Goal: Book appointment/travel/reservation

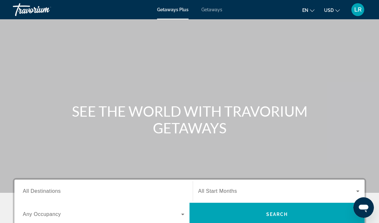
click at [63, 193] on input "Destination All Destinations" at bounding box center [104, 192] width 162 height 8
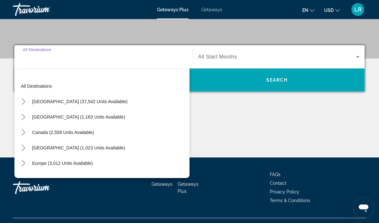
scroll to position [147, 0]
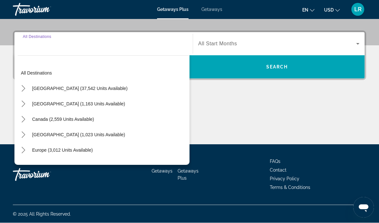
click at [116, 135] on span "[GEOGRAPHIC_DATA] (1,023 units available)" at bounding box center [78, 134] width 93 height 5
type input "**********"
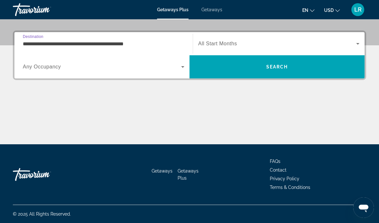
click at [183, 66] on icon "Search widget" at bounding box center [183, 67] width 8 height 8
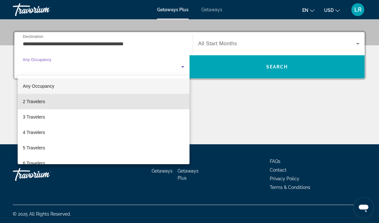
click at [42, 103] on span "2 Travelers" at bounding box center [34, 102] width 22 height 8
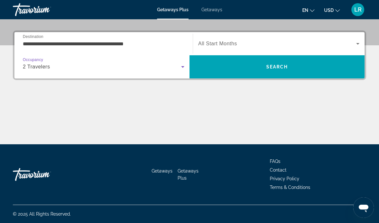
click at [358, 41] on icon "Search widget" at bounding box center [358, 44] width 8 height 8
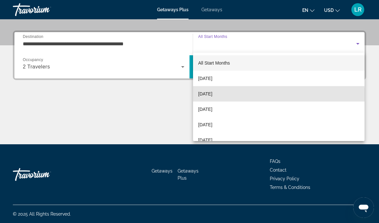
click at [213, 98] on mat-option "[DATE]" at bounding box center [279, 93] width 172 height 15
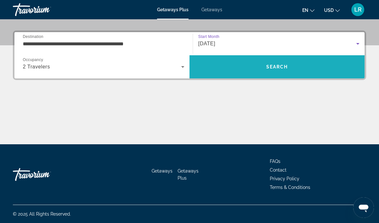
click at [273, 69] on span "Search" at bounding box center [278, 66] width 22 height 5
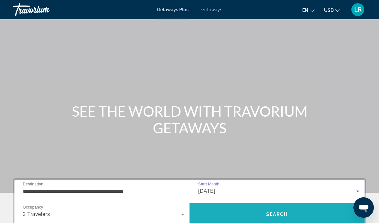
scroll to position [23, 0]
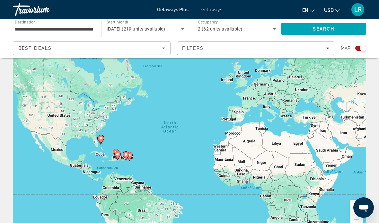
click at [360, 50] on div "Search widget" at bounding box center [361, 48] width 11 height 5
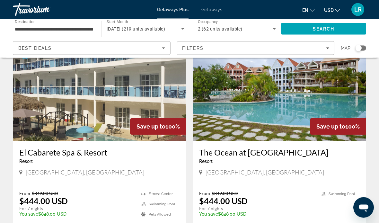
scroll to position [0, 0]
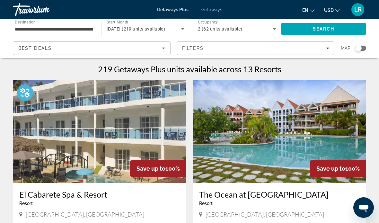
click at [277, 26] on icon "Search widget" at bounding box center [275, 29] width 8 height 8
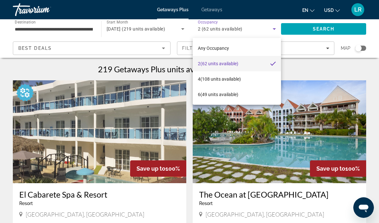
click at [371, 71] on div at bounding box center [189, 111] width 379 height 223
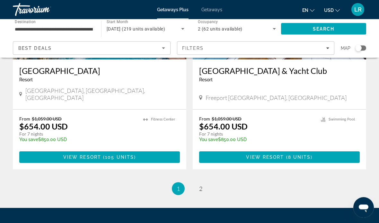
scroll to position [1243, 0]
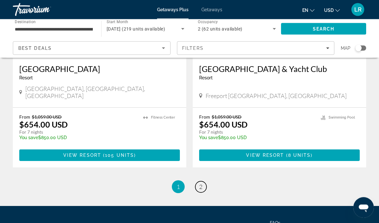
click at [202, 182] on link "page 2" at bounding box center [201, 187] width 11 height 11
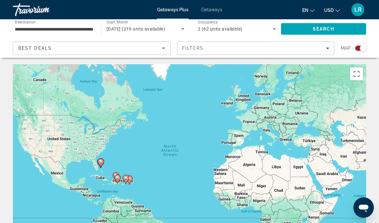
click at [165, 48] on icon "Sort by" at bounding box center [164, 48] width 8 height 8
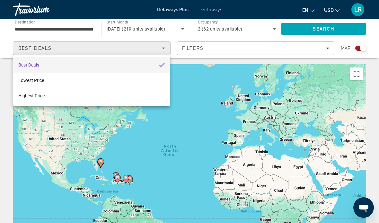
click at [359, 49] on div at bounding box center [189, 111] width 379 height 223
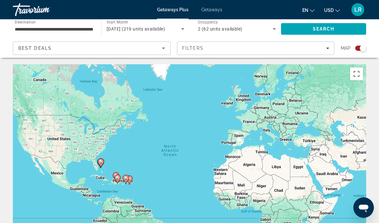
click at [360, 48] on div "Search widget" at bounding box center [361, 48] width 11 height 5
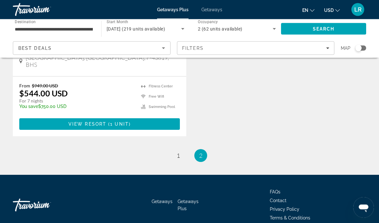
scroll to position [167, 0]
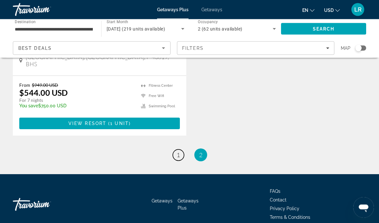
click at [182, 150] on link "page 1" at bounding box center [178, 155] width 11 height 11
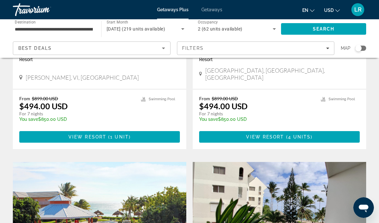
scroll to position [362, 0]
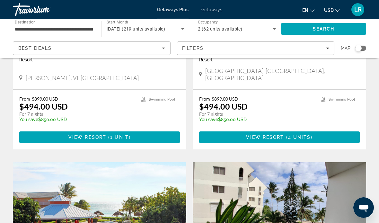
click at [165, 46] on icon "Sort by" at bounding box center [164, 48] width 8 height 8
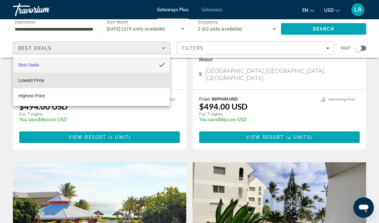
click at [32, 82] on span "Lowest Price" at bounding box center [31, 80] width 26 height 5
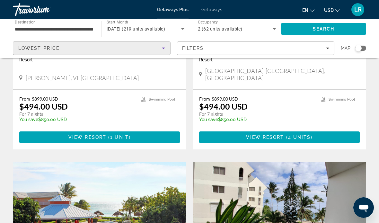
click at [328, 49] on icon "Filters" at bounding box center [327, 48] width 3 height 3
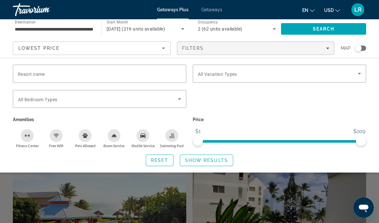
click at [183, 97] on icon "Search widget" at bounding box center [180, 99] width 8 height 8
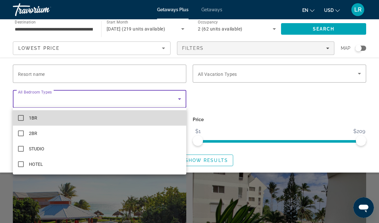
click at [25, 120] on mat-option "1BR" at bounding box center [100, 117] width 174 height 15
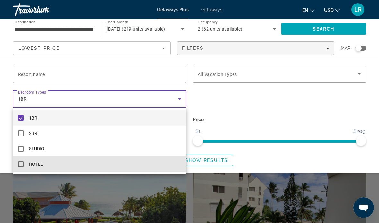
click at [23, 166] on mat-pseudo-checkbox at bounding box center [21, 164] width 6 height 6
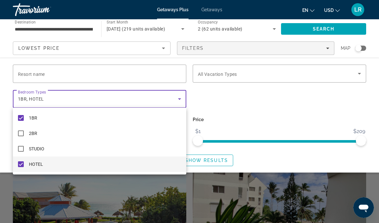
click at [326, 28] on div at bounding box center [189, 111] width 379 height 223
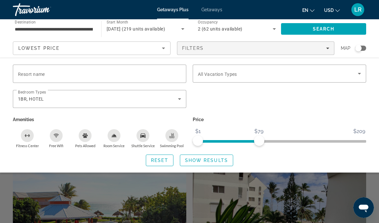
click at [345, 26] on span "Search" at bounding box center [323, 28] width 85 height 15
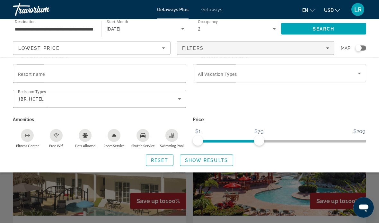
scroll to position [186, 0]
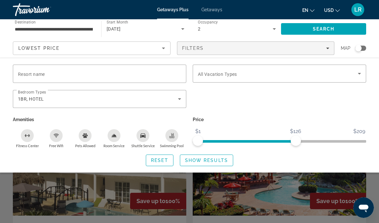
click at [333, 119] on p "Price" at bounding box center [280, 119] width 174 height 9
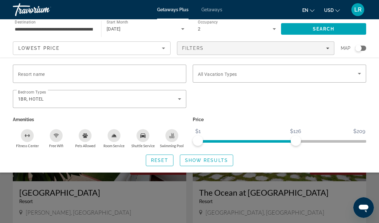
scroll to position [0, 0]
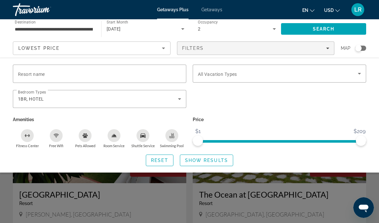
click at [330, 27] on span "Search" at bounding box center [324, 28] width 22 height 5
click at [216, 165] on span "Search widget" at bounding box center [206, 160] width 53 height 15
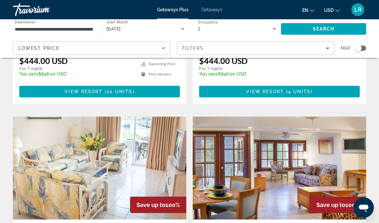
scroll to position [401, 0]
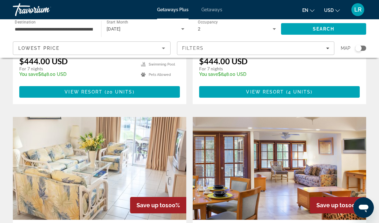
click at [105, 172] on img "Main content" at bounding box center [100, 168] width 174 height 103
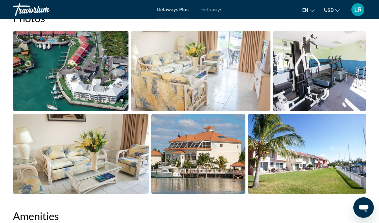
scroll to position [433, 0]
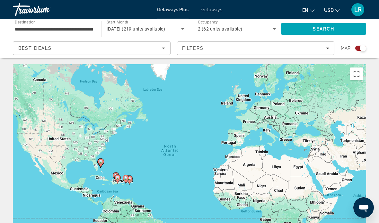
click at [361, 48] on div "Search widget" at bounding box center [363, 48] width 6 height 6
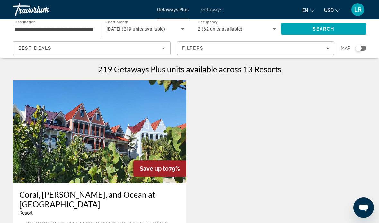
click at [164, 47] on icon "Sort by" at bounding box center [164, 48] width 8 height 8
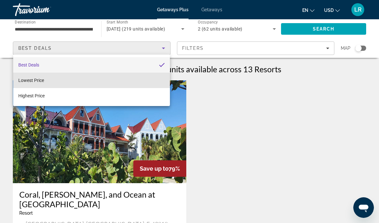
click at [37, 85] on mat-option "Lowest Price" at bounding box center [91, 80] width 157 height 15
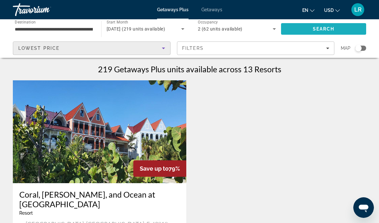
click at [324, 28] on span "Search" at bounding box center [324, 28] width 22 height 5
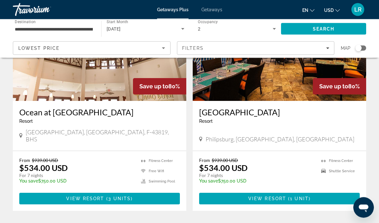
scroll to position [981, 0]
click at [105, 196] on span "Main content" at bounding box center [106, 198] width 2 height 5
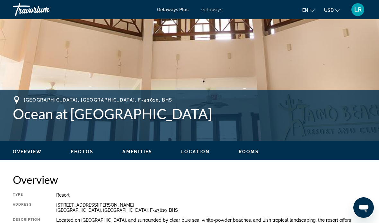
scroll to position [183, 0]
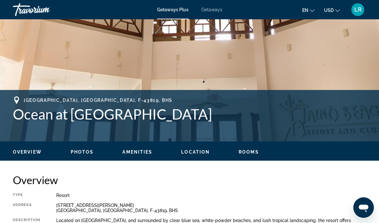
click at [248, 150] on span "Rooms" at bounding box center [249, 152] width 20 height 5
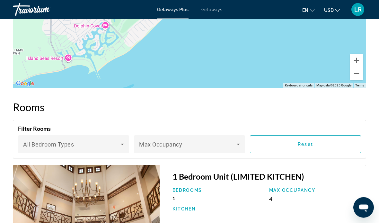
scroll to position [1091, 0]
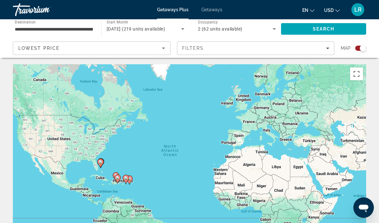
click at [166, 49] on icon "Sort by" at bounding box center [164, 48] width 8 height 8
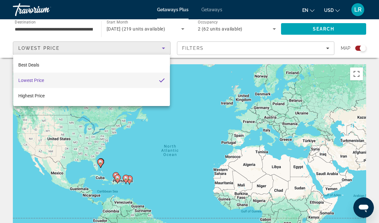
click at [329, 48] on div at bounding box center [189, 111] width 379 height 223
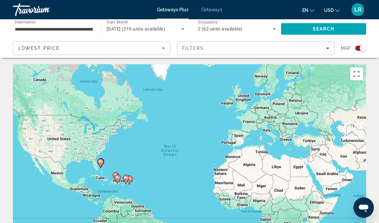
click at [329, 47] on icon "Filters" at bounding box center [327, 48] width 3 height 3
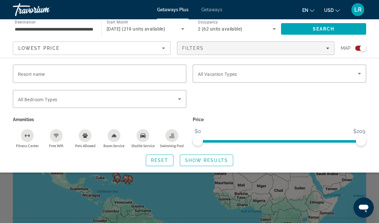
click at [177, 98] on icon "Search widget" at bounding box center [180, 99] width 8 height 8
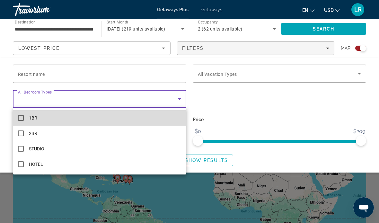
click at [22, 119] on mat-pseudo-checkbox at bounding box center [21, 118] width 6 height 6
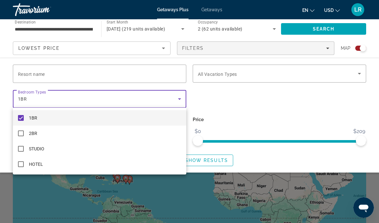
click at [360, 75] on div at bounding box center [189, 111] width 379 height 223
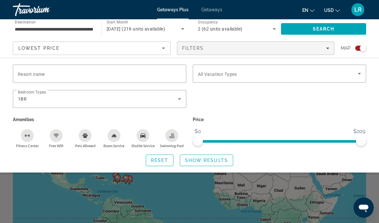
click at [360, 74] on icon "Search widget" at bounding box center [359, 74] width 3 height 2
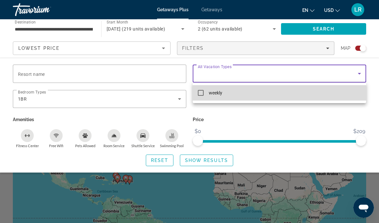
click at [199, 94] on mat-pseudo-checkbox at bounding box center [201, 93] width 6 height 6
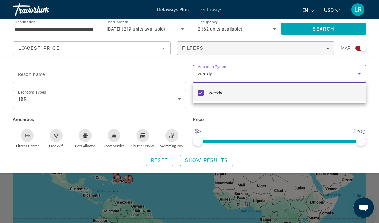
click at [204, 162] on div at bounding box center [189, 111] width 379 height 223
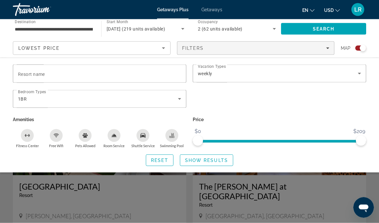
scroll to position [207, 0]
click at [325, 28] on span "Search" at bounding box center [324, 28] width 22 height 5
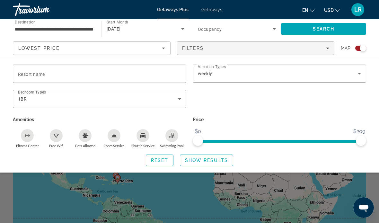
click at [366, 49] on div "Search widget" at bounding box center [363, 48] width 6 height 6
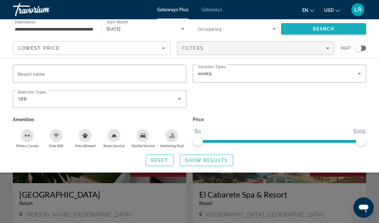
click at [324, 28] on span "Search" at bounding box center [324, 28] width 22 height 5
click at [337, 109] on div "Search widget" at bounding box center [280, 102] width 180 height 25
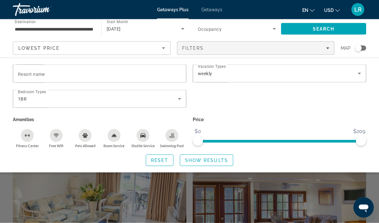
scroll to position [351, 0]
click at [293, 217] on div "Search widget" at bounding box center [189, 159] width 379 height 127
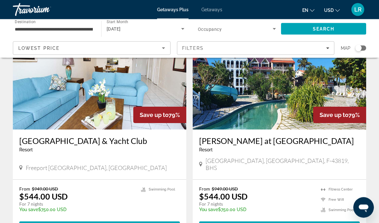
scroll to position [945, 0]
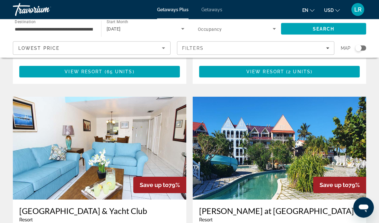
click at [278, 158] on img "Main content" at bounding box center [280, 148] width 174 height 103
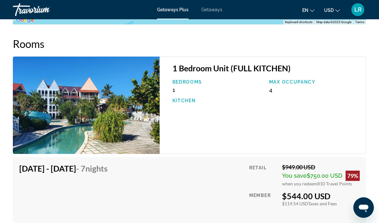
scroll to position [1173, 0]
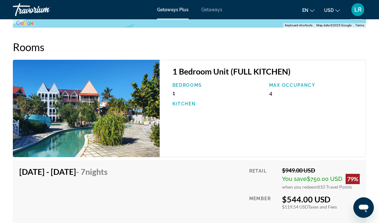
click at [109, 123] on img "Main content" at bounding box center [86, 108] width 147 height 97
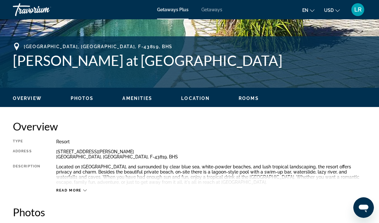
scroll to position [236, 0]
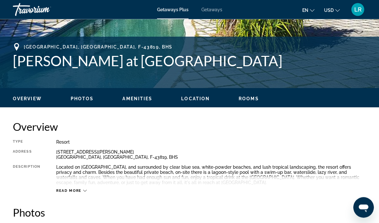
click at [87, 101] on span "Photos" at bounding box center [82, 98] width 23 height 5
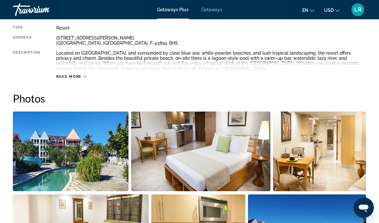
scroll to position [350, 0]
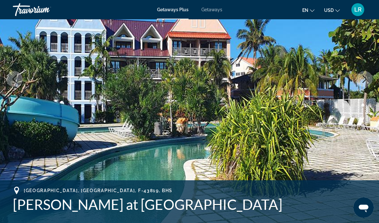
scroll to position [23, 0]
